Goal: Use online tool/utility: Utilize a website feature to perform a specific function

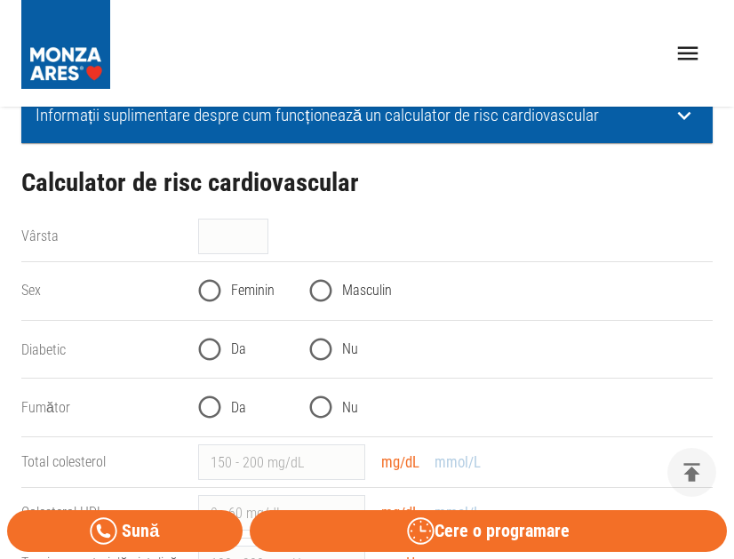
click at [213, 293] on input "Feminin" at bounding box center [210, 291] width 44 height 44
radio input "true"
click at [221, 344] on input "Da" at bounding box center [210, 350] width 44 height 44
radio input "true"
click at [345, 409] on span "Nu" at bounding box center [350, 407] width 16 height 21
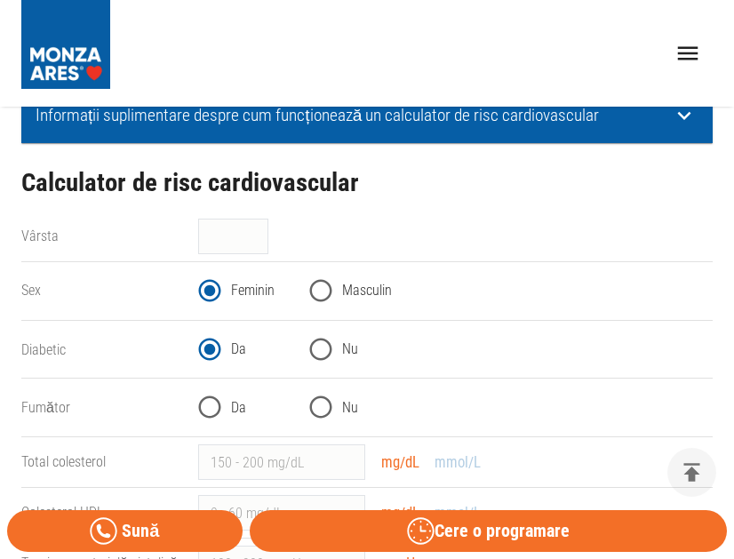
click at [343, 409] on input "Nu" at bounding box center [321, 407] width 44 height 44
radio input "true"
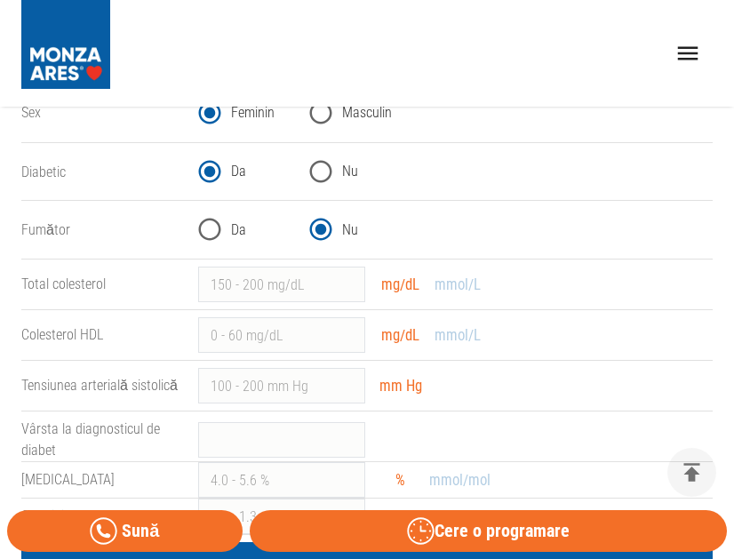
scroll to position [533, 0]
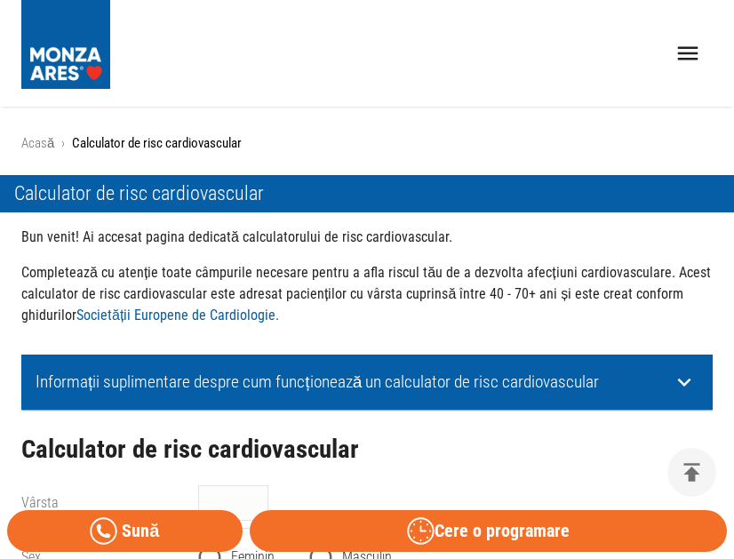
scroll to position [622, 0]
